Goal: Task Accomplishment & Management: Manage account settings

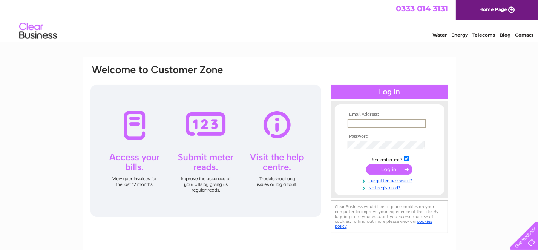
click at [355, 121] on input "text" at bounding box center [387, 123] width 78 height 9
type input "WBVbrucefieldchurch@outlook.com"
click at [391, 168] on input "submit" at bounding box center [389, 169] width 46 height 11
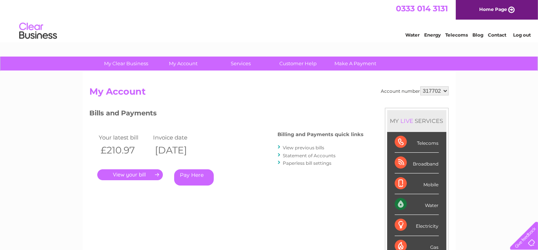
click at [125, 175] on link "." at bounding box center [130, 174] width 66 height 11
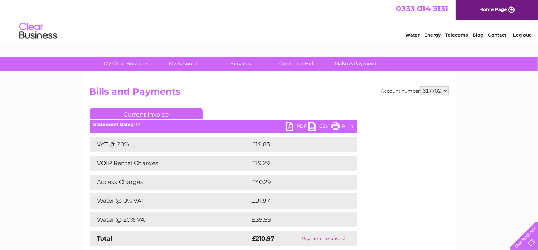
click at [287, 126] on link "PDF" at bounding box center [297, 127] width 23 height 11
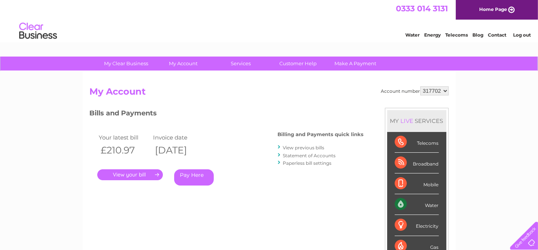
click at [520, 34] on link "Log out" at bounding box center [522, 35] width 18 height 6
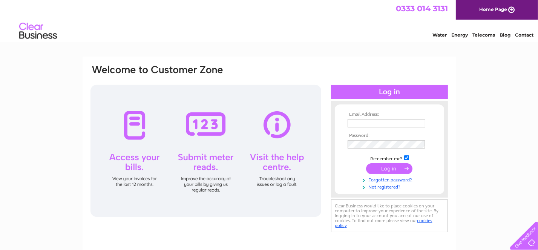
click at [357, 124] on input "text" at bounding box center [387, 123] width 78 height 8
type input "WBVbrucefieldchurch@outlook.com"
click at [386, 169] on input "submit" at bounding box center [389, 168] width 46 height 11
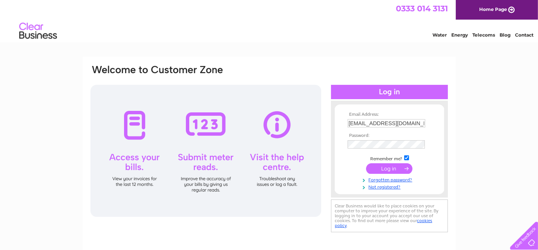
click at [407, 157] on input "checkbox" at bounding box center [406, 157] width 5 height 5
checkbox input "false"
